Goal: Find specific page/section: Find specific page/section

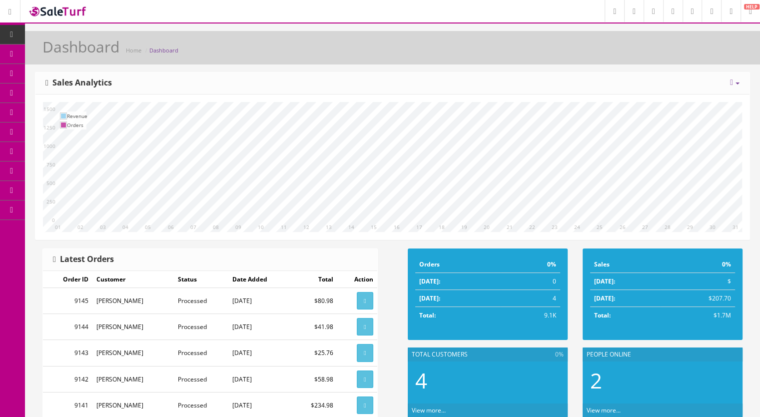
click at [83, 56] on span "Products" at bounding box center [71, 53] width 24 height 8
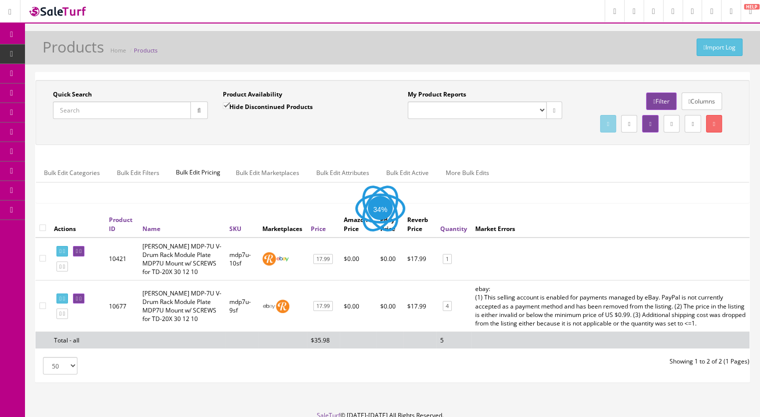
click at [106, 113] on input "Quick Search" at bounding box center [122, 109] width 138 height 17
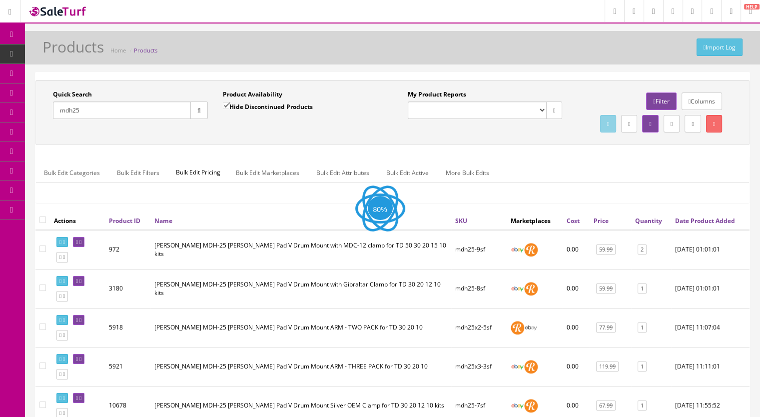
drag, startPoint x: 83, startPoint y: 112, endPoint x: 56, endPoint y: 114, distance: 27.6
click at [56, 114] on input "mdh25" at bounding box center [122, 109] width 138 height 17
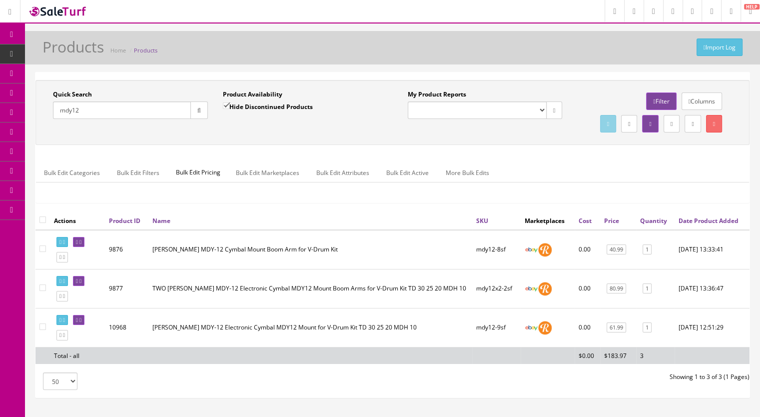
type input "mdy12"
